Goal: Task Accomplishment & Management: Use online tool/utility

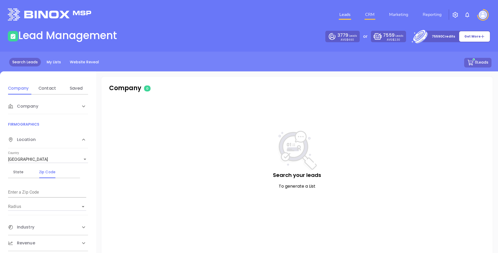
click at [372, 13] on link "CRM" at bounding box center [370, 14] width 14 height 10
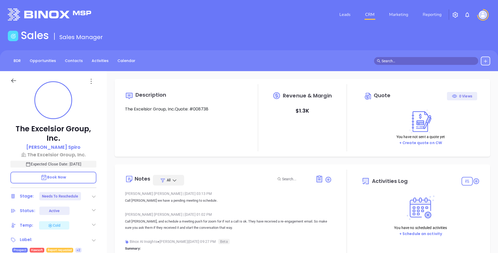
type input "[DATE]"
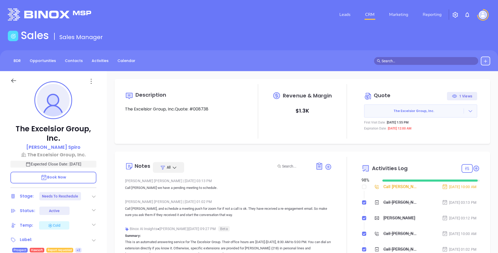
type input "[PERSON_NAME]"
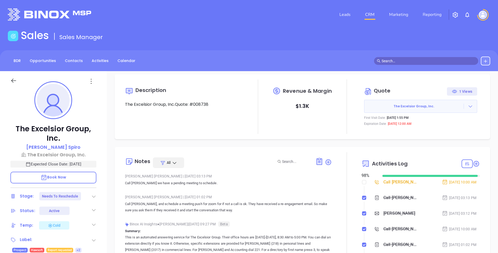
scroll to position [0, 0]
